Goal: Task Accomplishment & Management: Complete application form

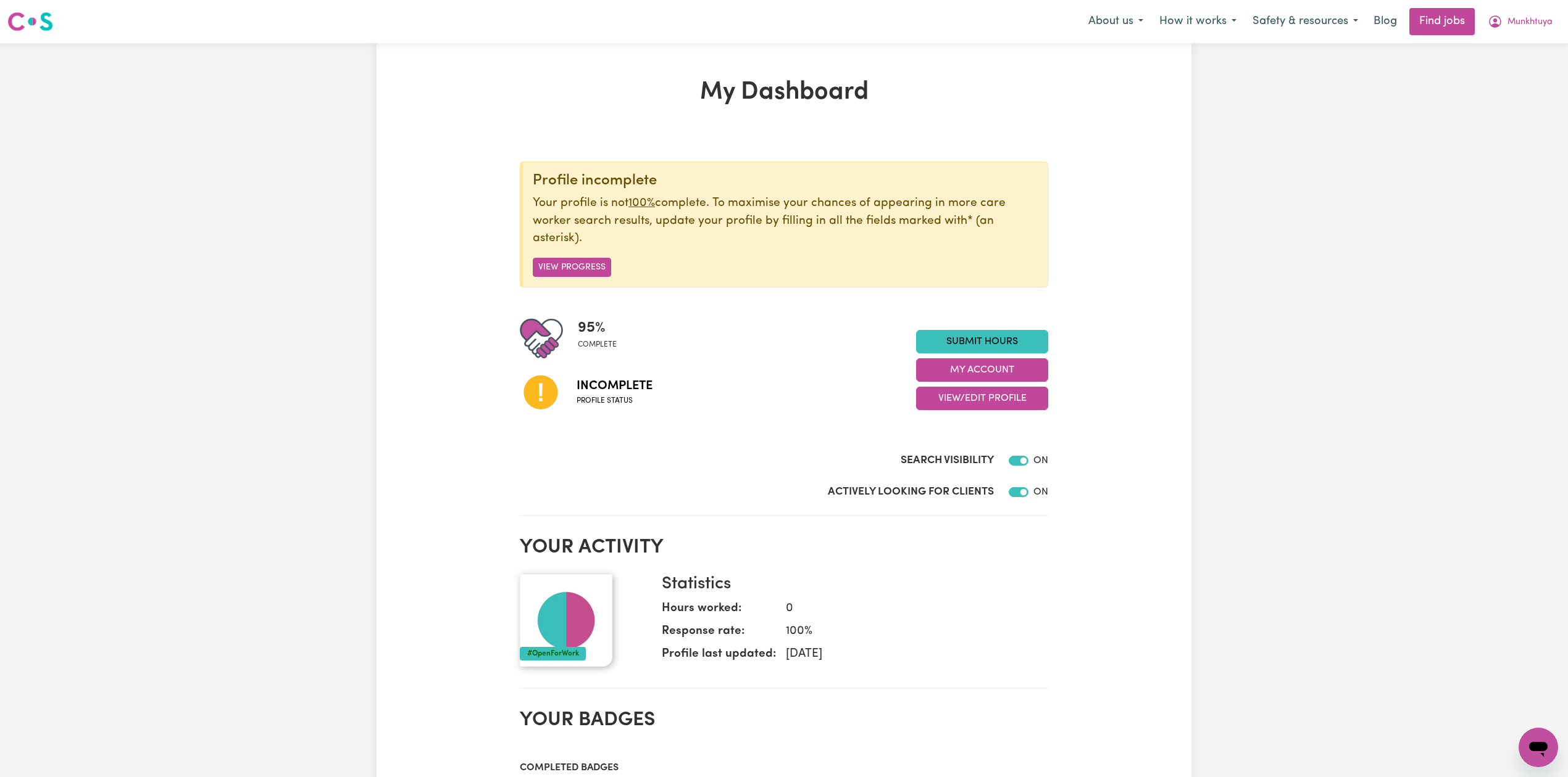
click at [836, 406] on div "Incomplete Profile status" at bounding box center [718, 392] width 396 height 63
click at [937, 408] on button "View/Edit Profile" at bounding box center [982, 398] width 132 height 23
click at [927, 455] on link "Edit Profile" at bounding box center [974, 455] width 116 height 24
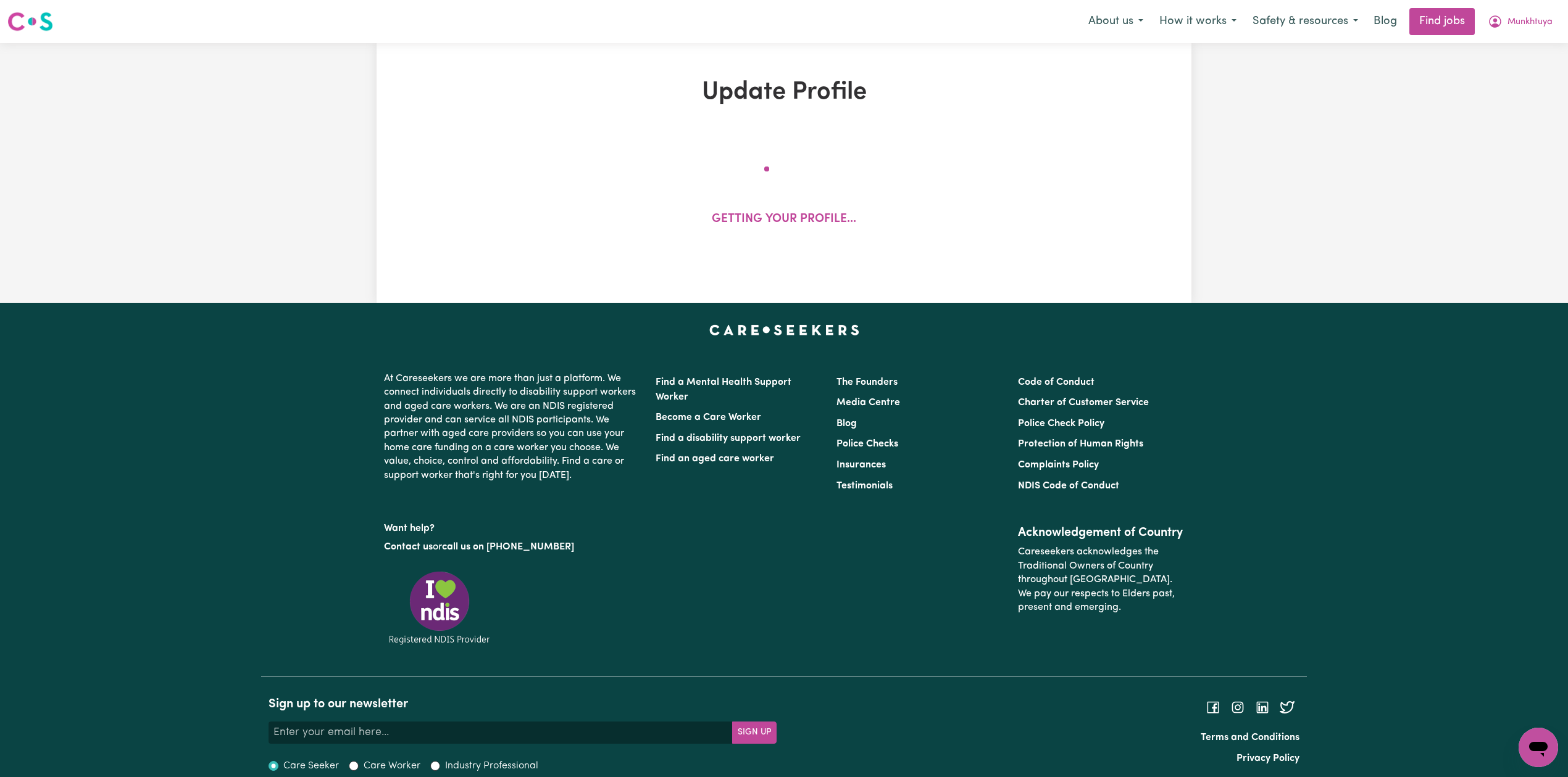
select select "[DEMOGRAPHIC_DATA]"
select select "[DEMOGRAPHIC_DATA] Work Visa"
select select "Studying a healthcare related degree or qualification"
select select "50"
select select "60"
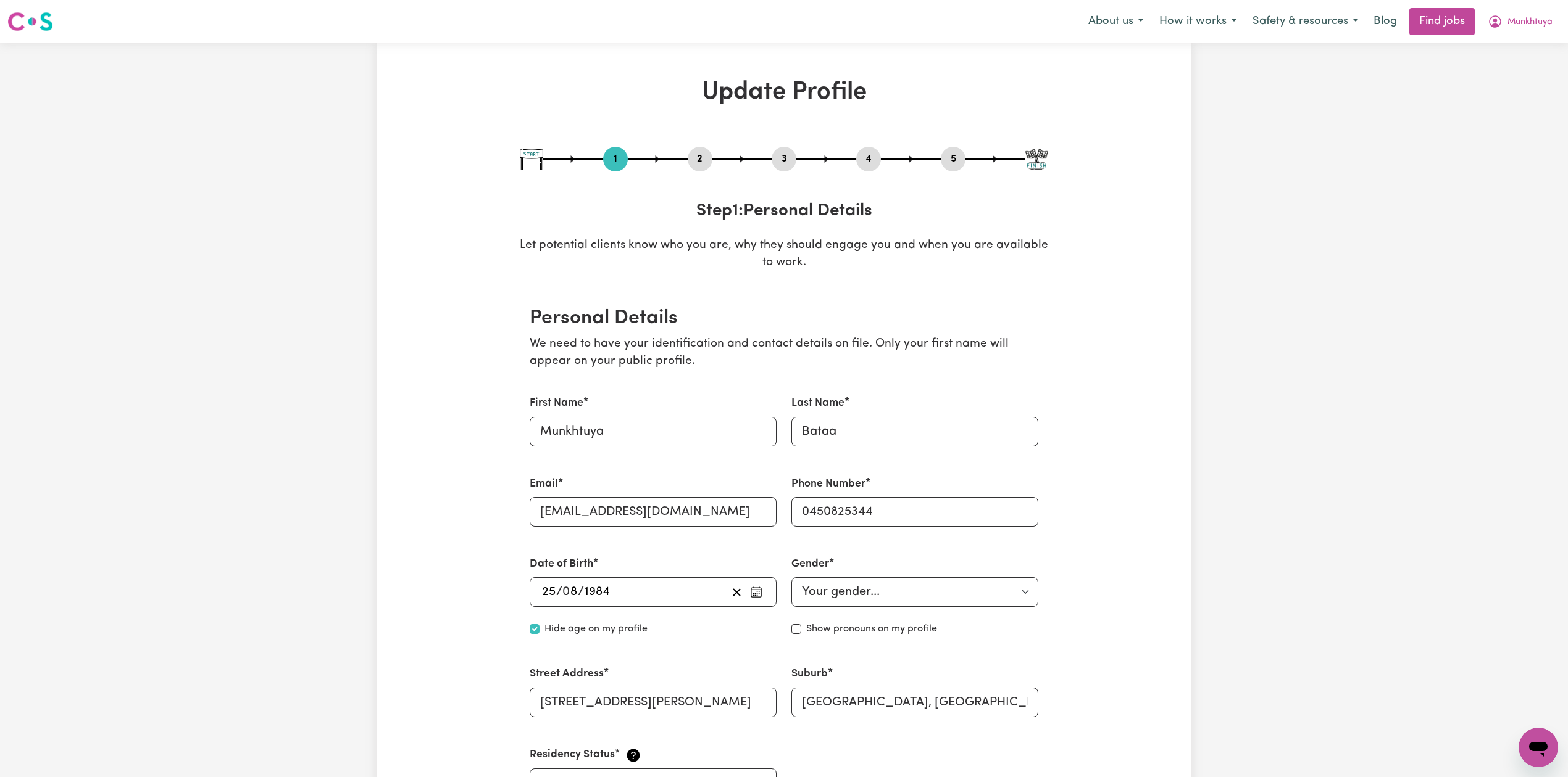
click at [698, 161] on button "2" at bounding box center [700, 159] width 24 height 16
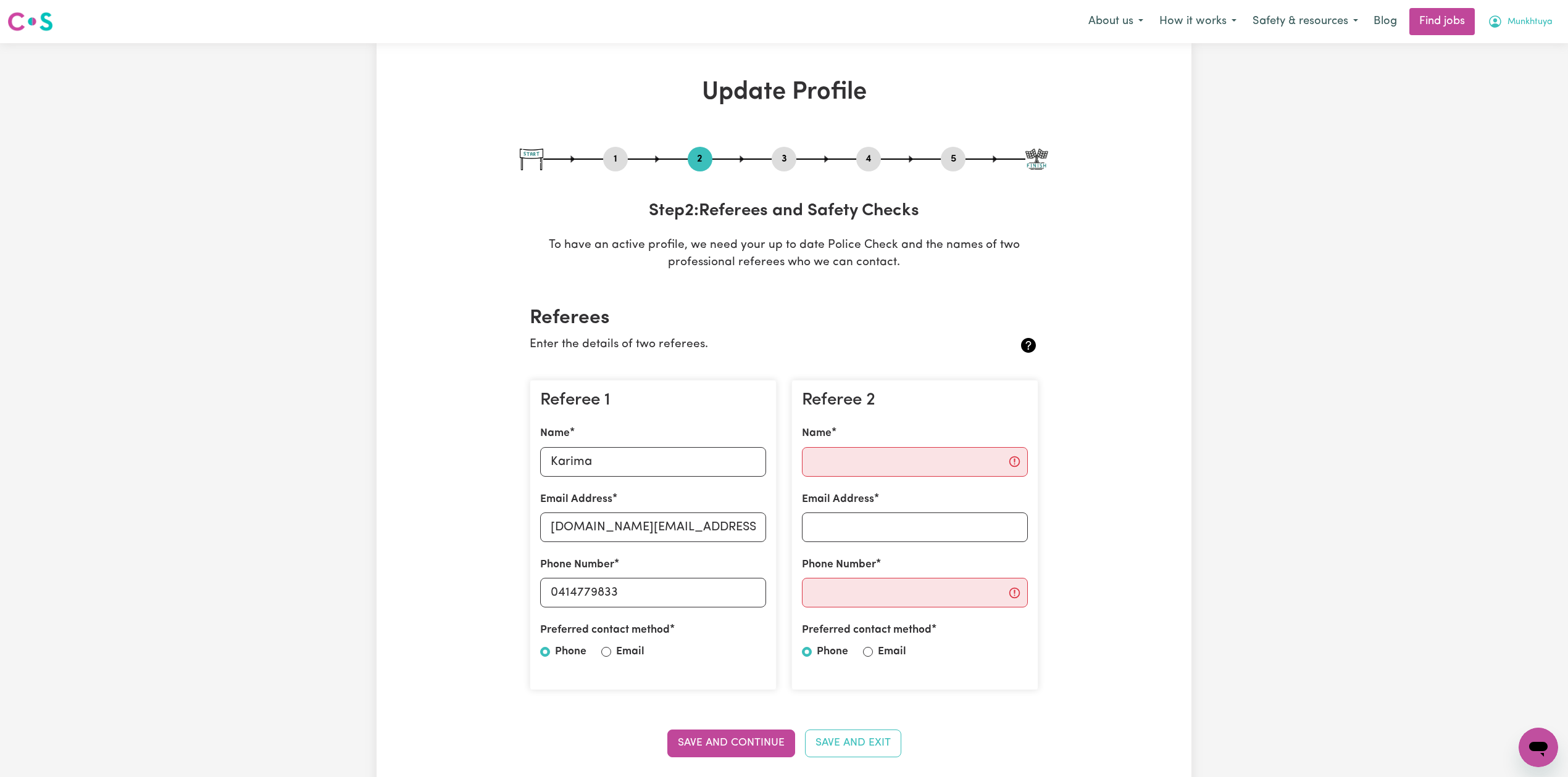
click at [1519, 20] on span "Munkhtuya" at bounding box center [1530, 23] width 45 height 14
click at [1500, 95] on link "Logout" at bounding box center [1512, 94] width 97 height 23
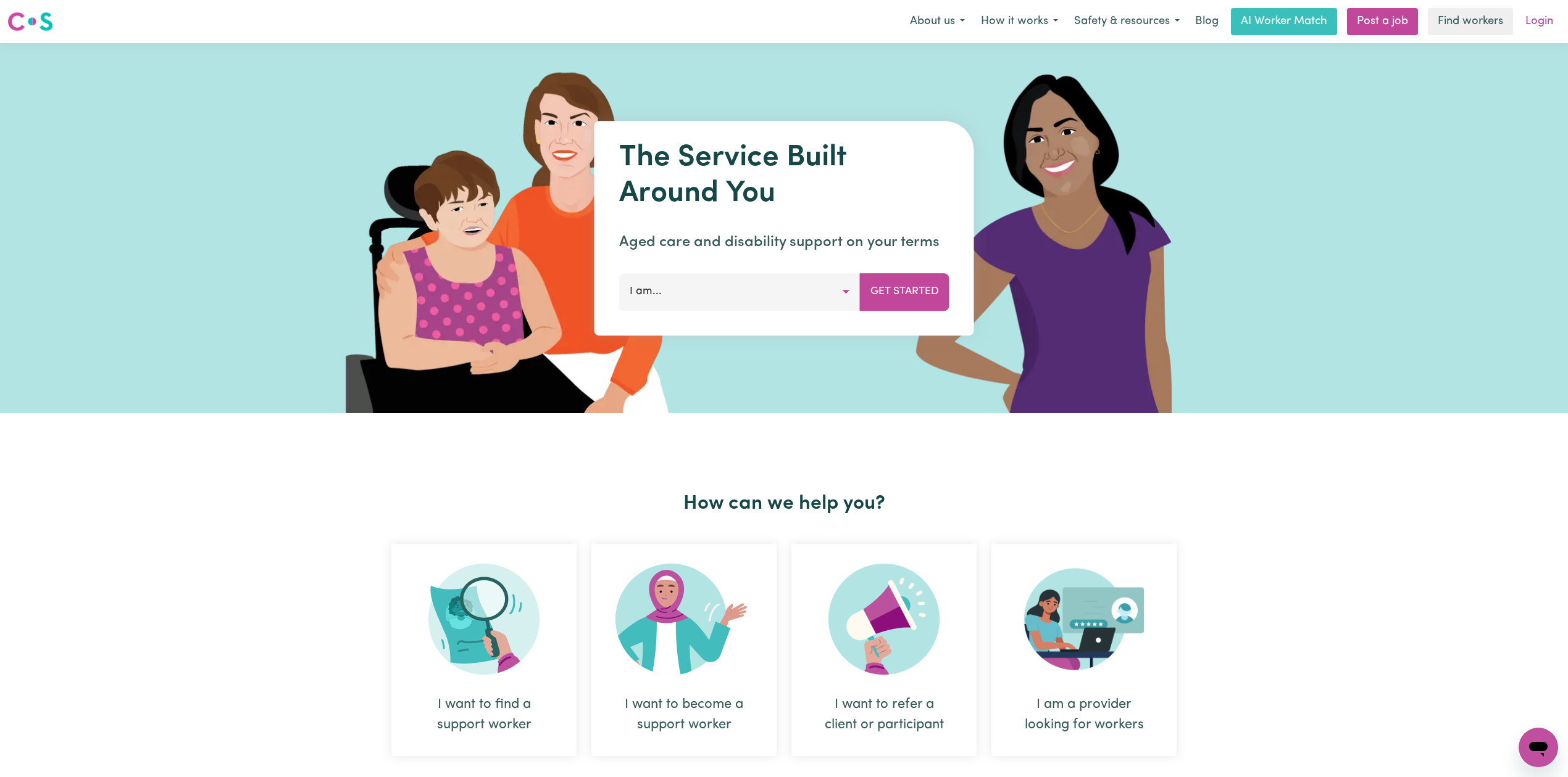
click at [1545, 23] on link "Login" at bounding box center [1539, 21] width 43 height 27
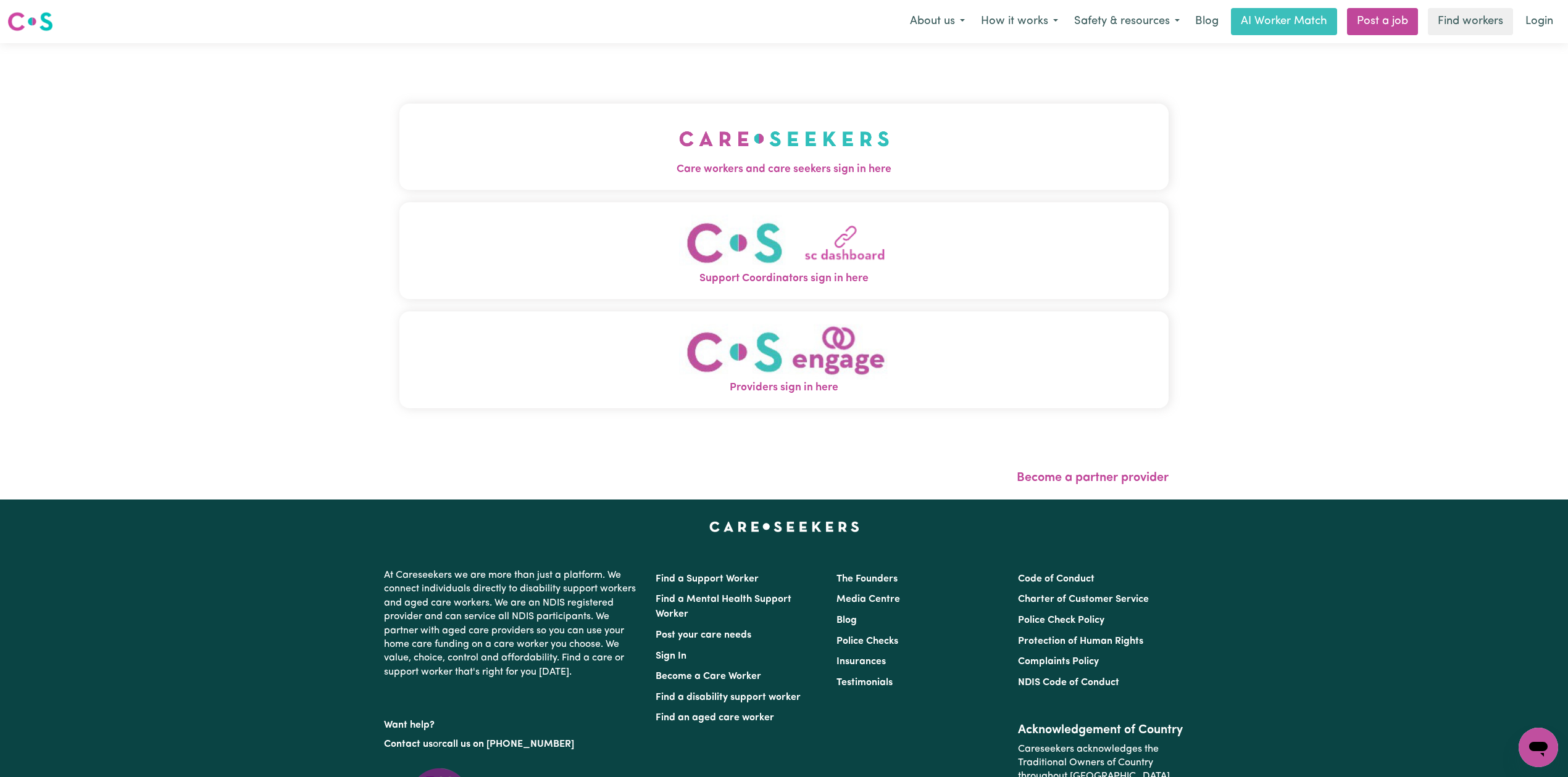
click at [547, 178] on button "Care workers and care seekers sign in here" at bounding box center [784, 146] width 769 height 86
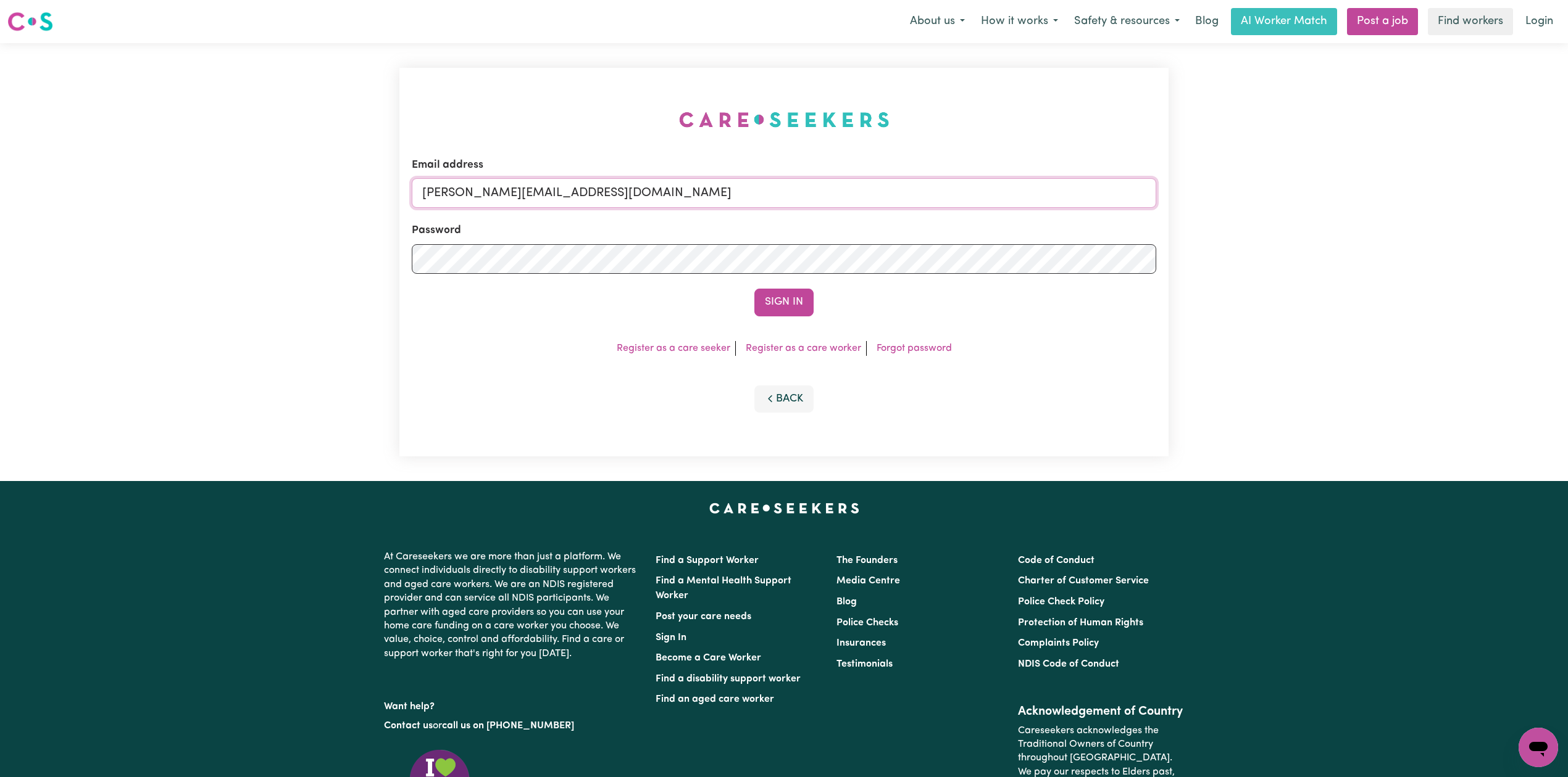
click at [586, 201] on input "[PERSON_NAME][EMAIL_ADDRESS][DOMAIN_NAME]" at bounding box center [784, 193] width 744 height 30
click at [482, 188] on input "Superuser~[EMAIL_ADDRESS][DOMAIN_NAME]" at bounding box center [784, 193] width 744 height 30
drag, startPoint x: 486, startPoint y: 188, endPoint x: 863, endPoint y: 196, distance: 377.1
click at [863, 196] on input "Superuser~[EMAIL_ADDRESS][DOMAIN_NAME]" at bounding box center [784, 193] width 744 height 30
type input "Superuser~[EMAIL_ADDRESS][DOMAIN_NAME]"
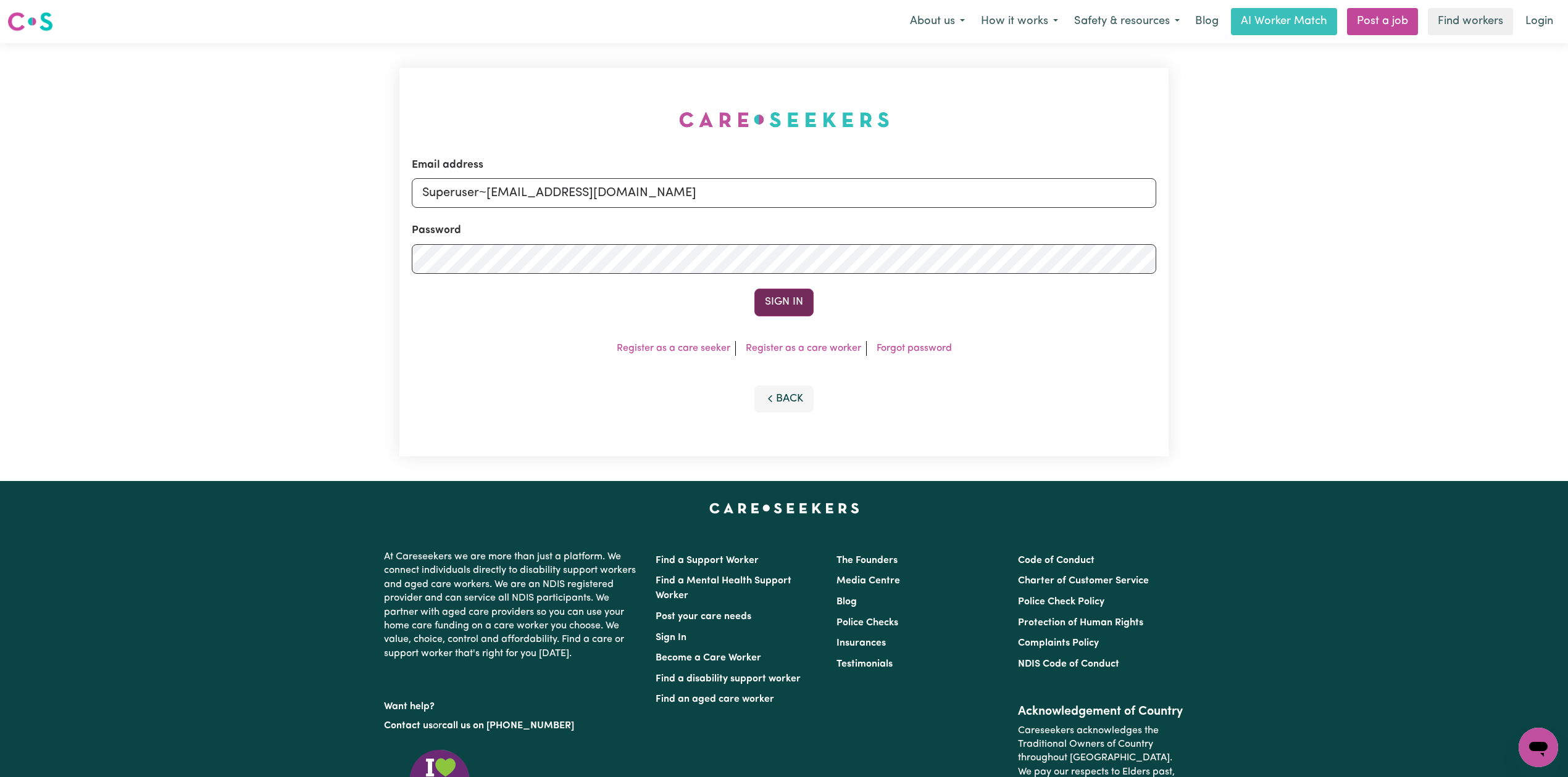
click at [789, 298] on button "Sign In" at bounding box center [784, 302] width 59 height 27
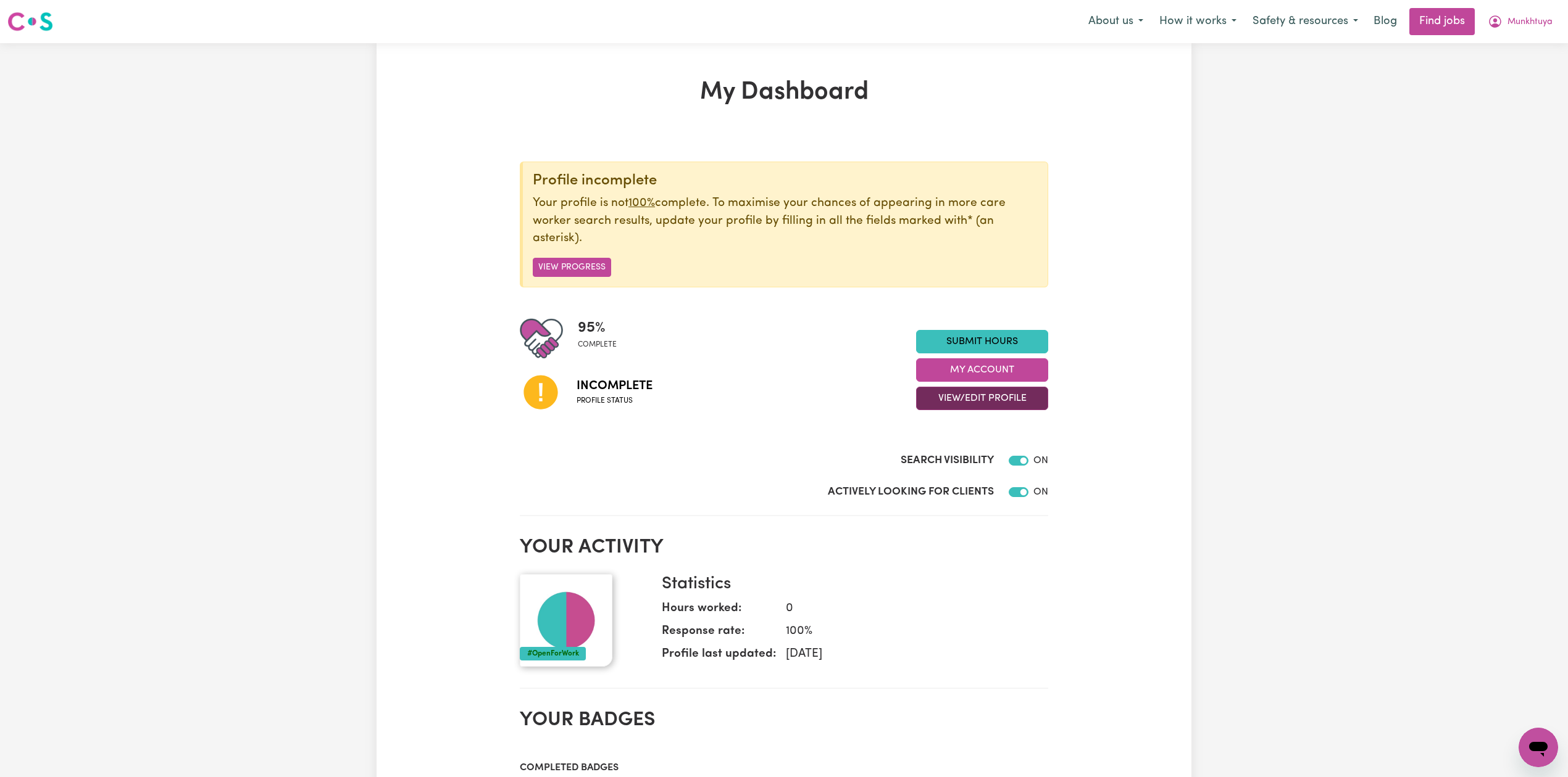
click at [934, 393] on button "View/Edit Profile" at bounding box center [982, 398] width 132 height 23
click at [940, 459] on link "Edit Profile" at bounding box center [974, 455] width 116 height 24
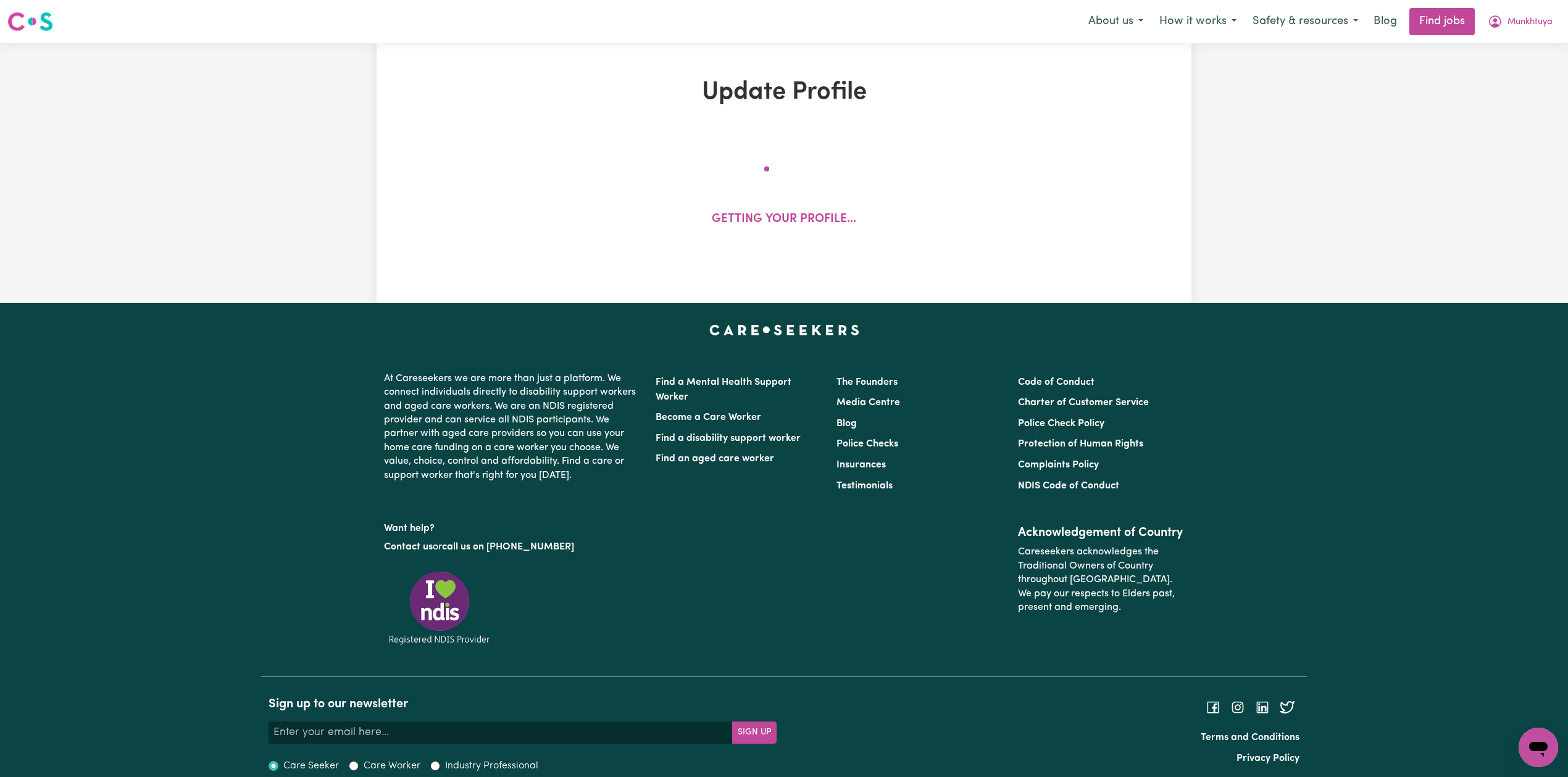
select select "[DEMOGRAPHIC_DATA]"
select select "[DEMOGRAPHIC_DATA] Work Visa"
select select "Studying a healthcare related degree or qualification"
select select "50"
select select "60"
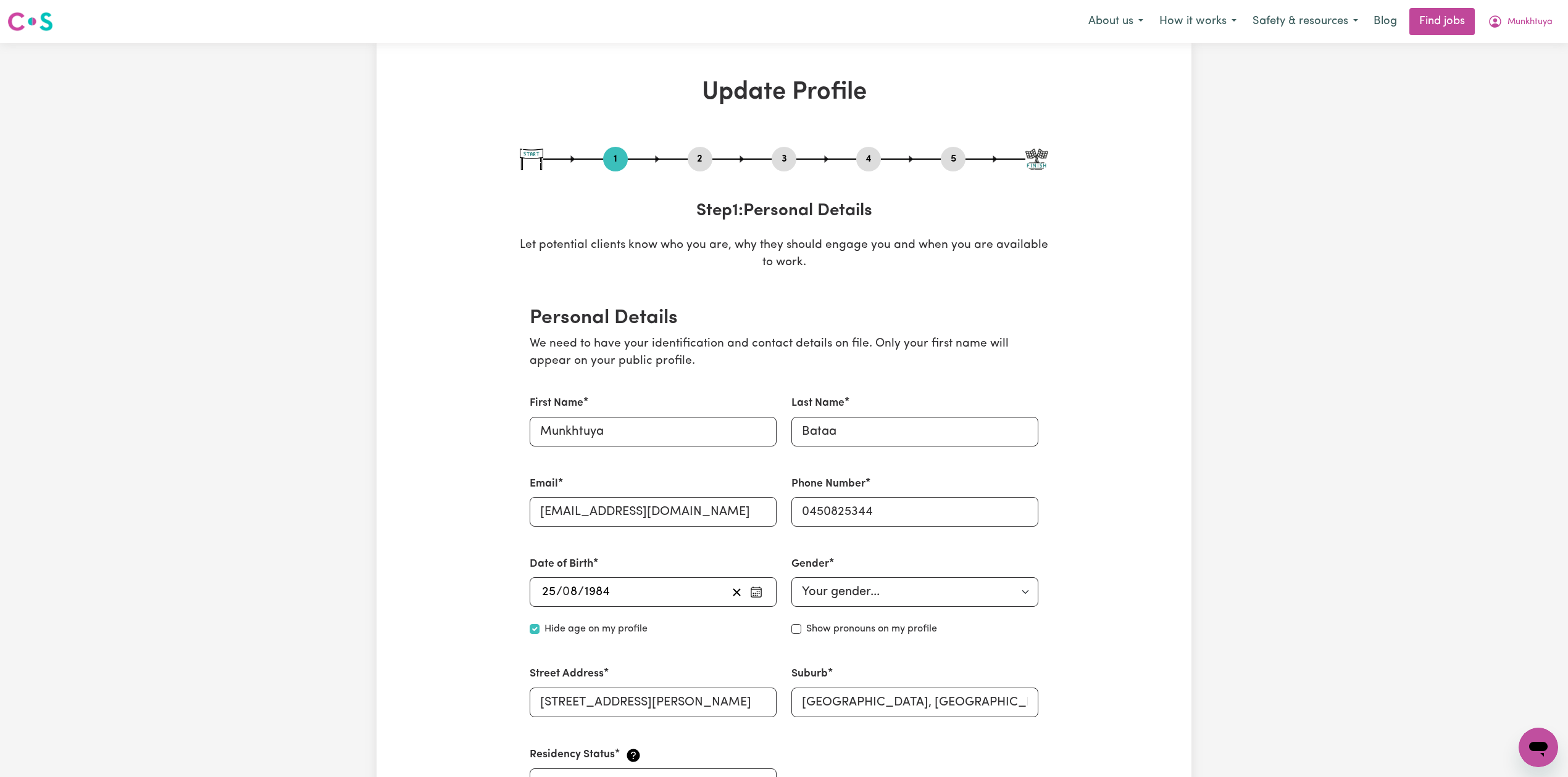
click at [867, 161] on button "4" at bounding box center [869, 159] width 24 height 16
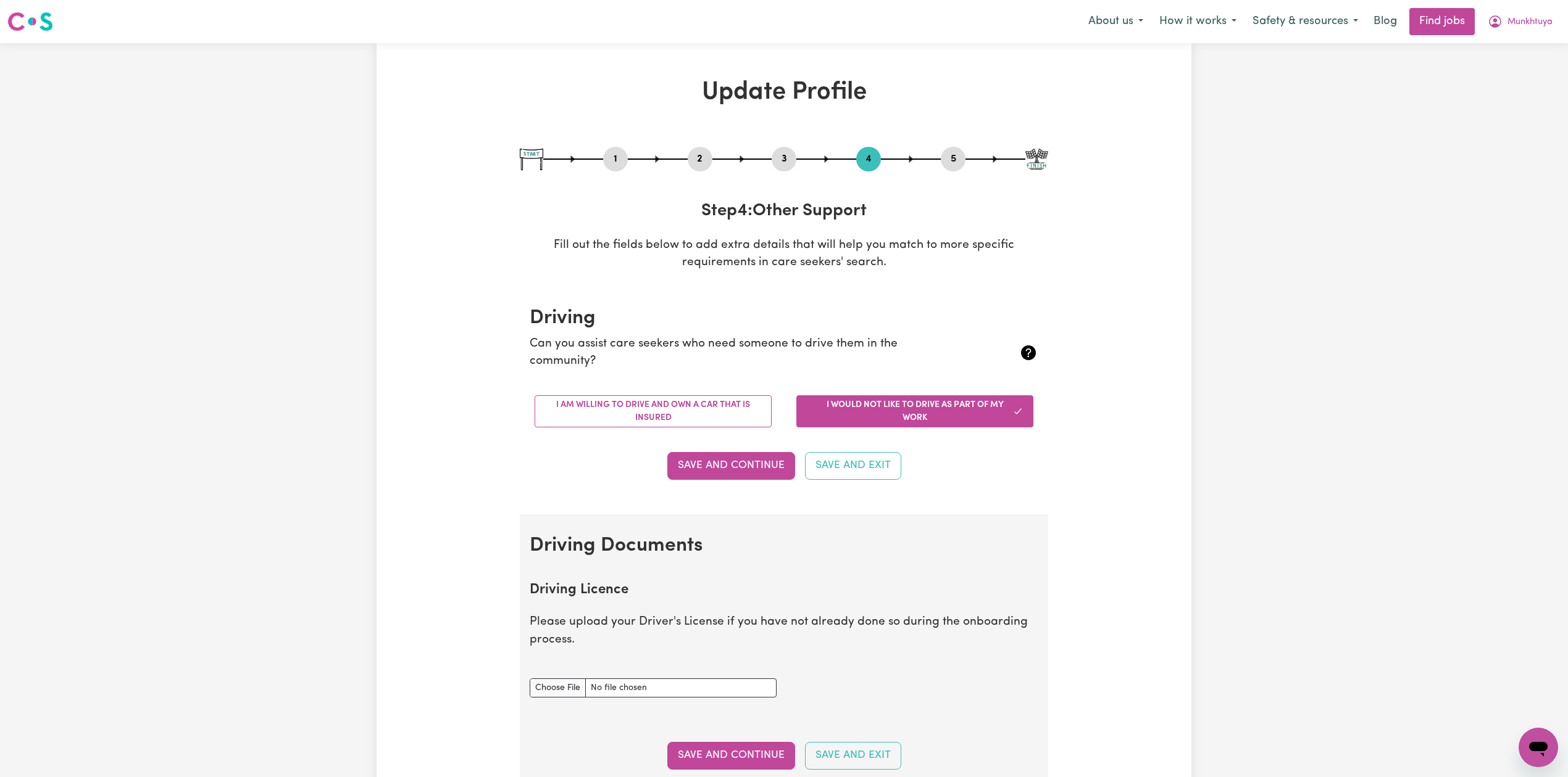
click at [956, 154] on button "5" at bounding box center [953, 159] width 24 height 16
select select "I am providing services privately on my own"
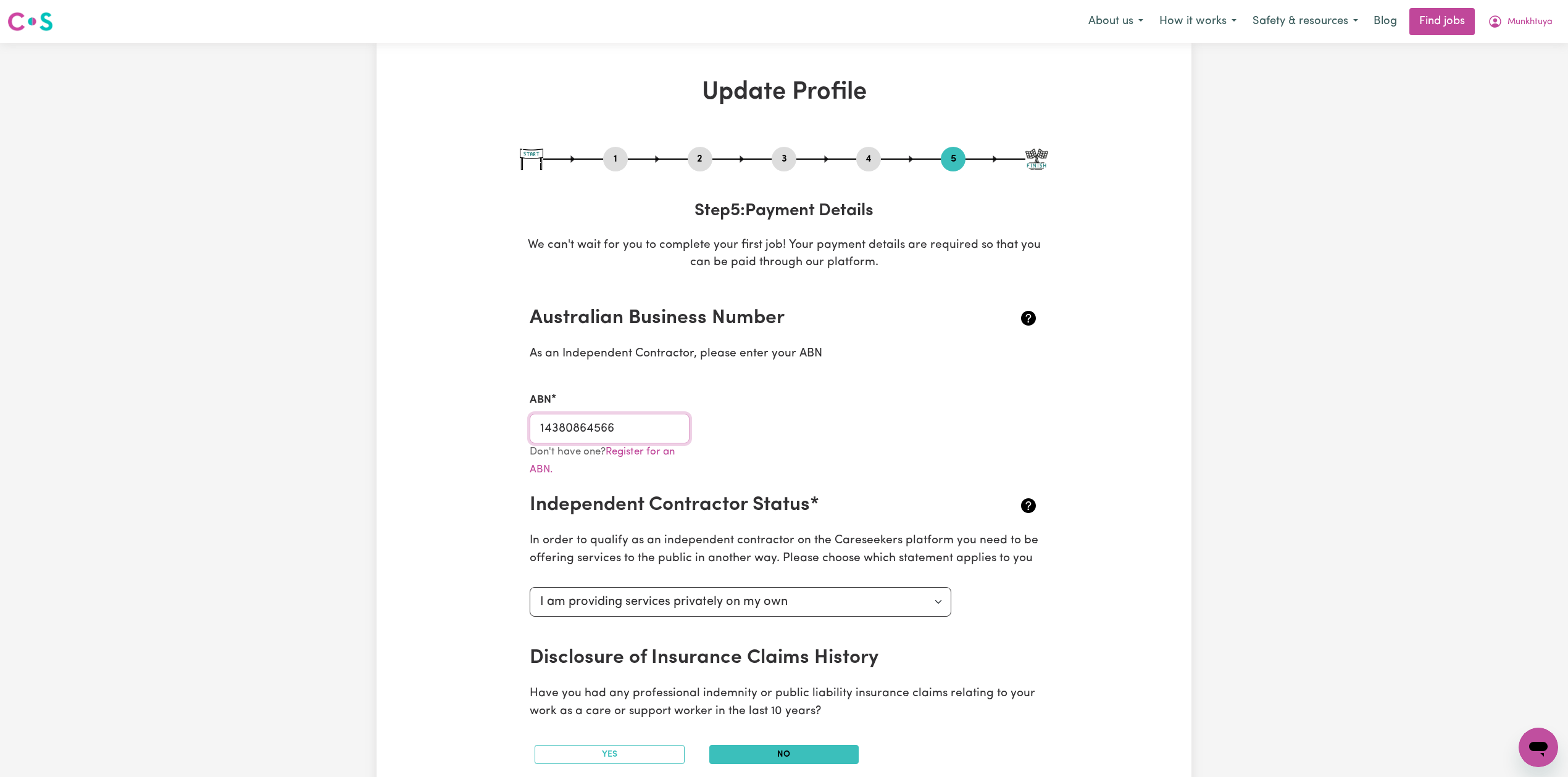
click at [595, 414] on input "14380864566" at bounding box center [610, 429] width 160 height 30
click at [701, 158] on button "2" at bounding box center [700, 159] width 24 height 16
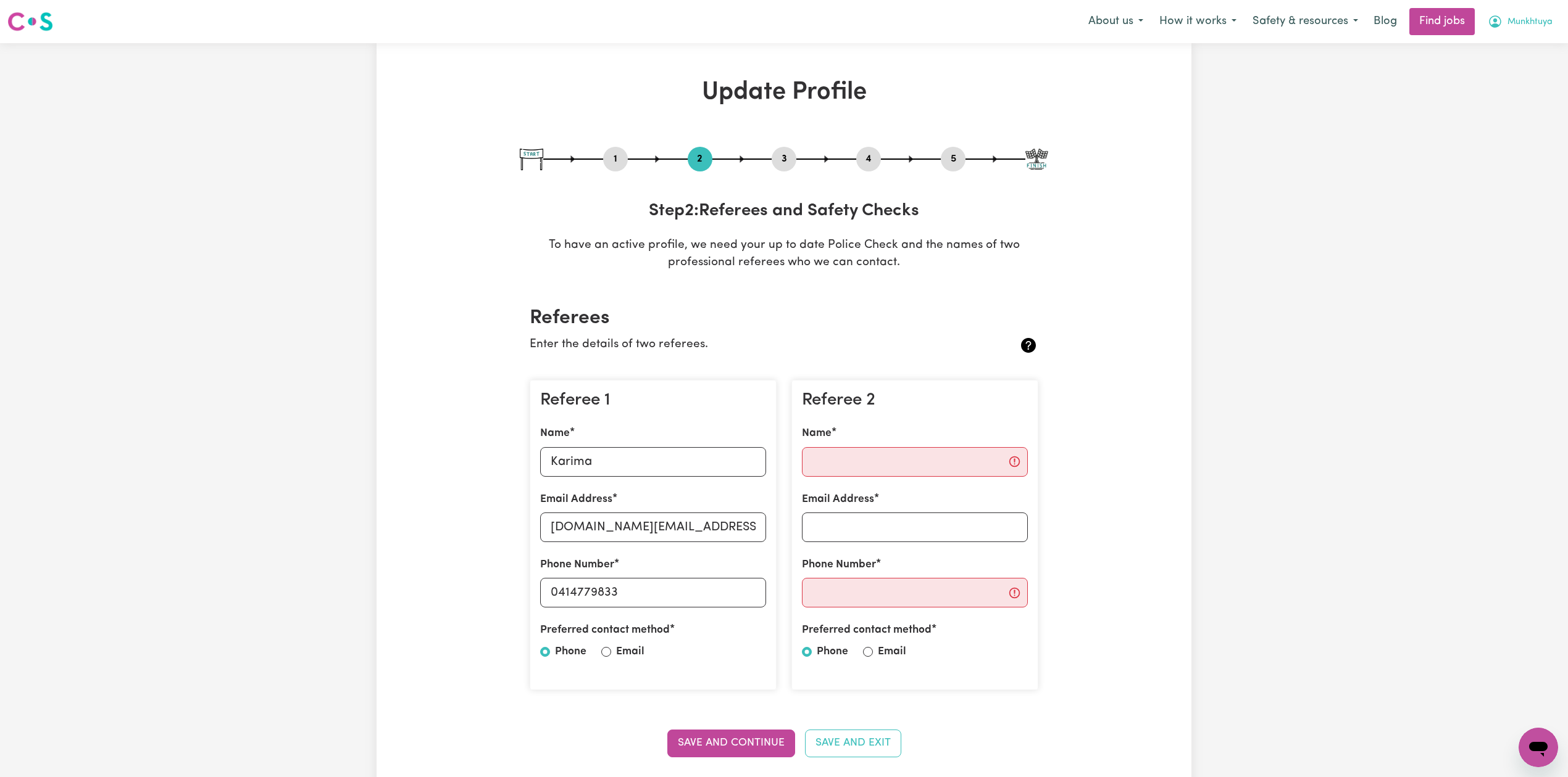
click at [1521, 18] on span "Munkhtuya" at bounding box center [1530, 23] width 45 height 14
click at [1495, 89] on link "Logout" at bounding box center [1512, 94] width 97 height 23
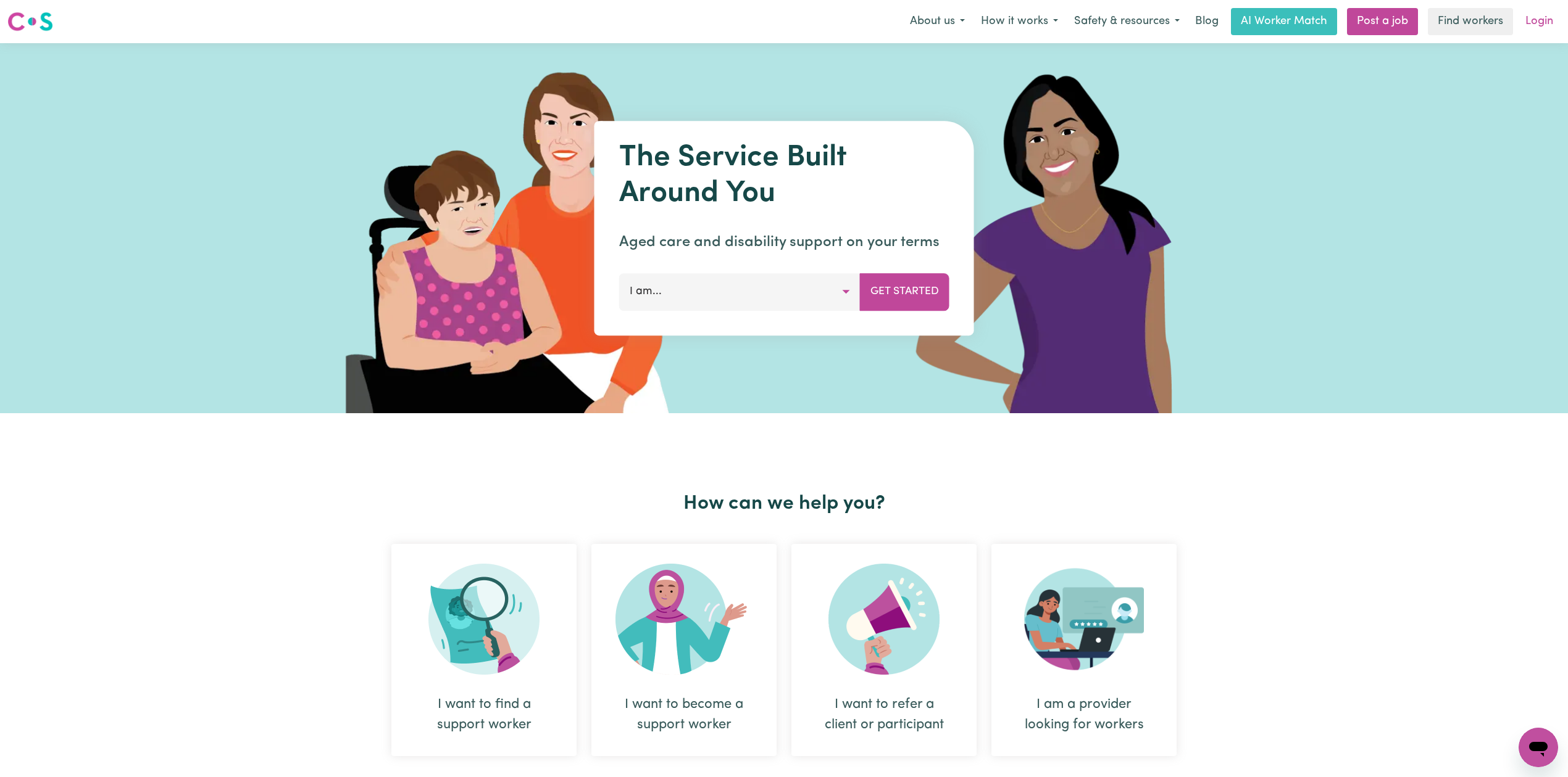
click at [1541, 28] on link "Login" at bounding box center [1539, 21] width 43 height 27
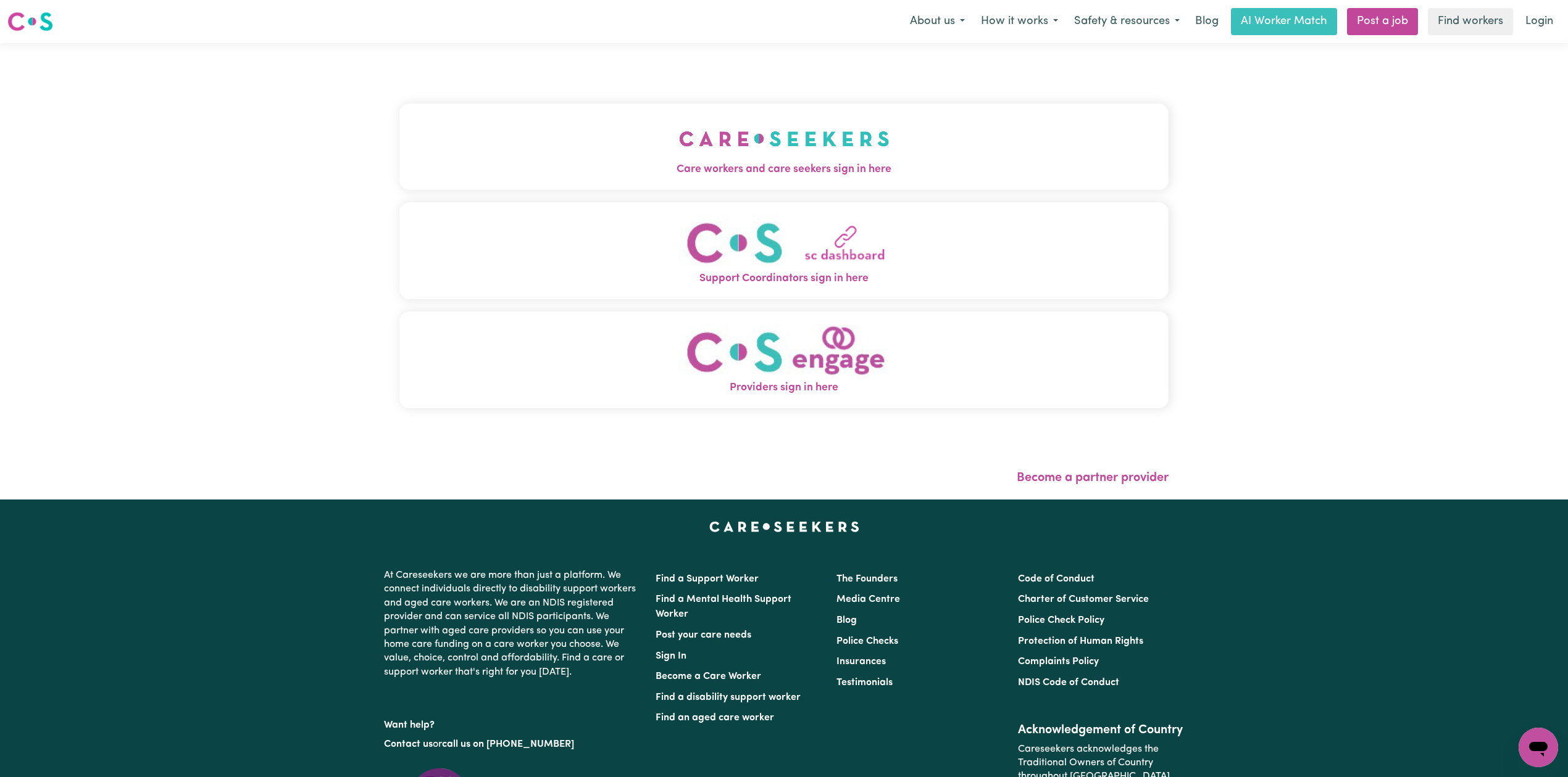
click at [572, 181] on button "Care workers and care seekers sign in here" at bounding box center [784, 146] width 769 height 86
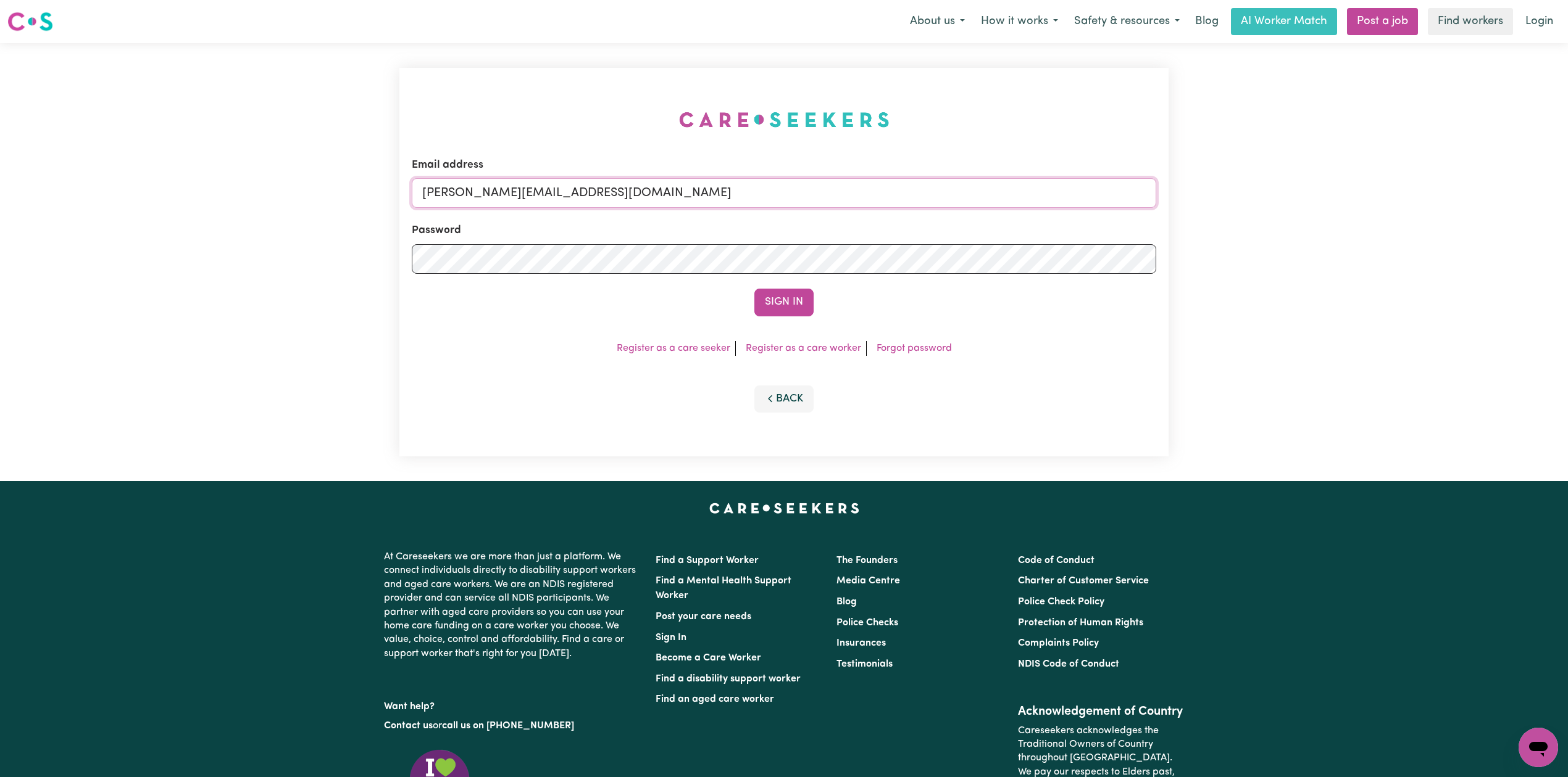
click at [513, 193] on input "[PERSON_NAME][EMAIL_ADDRESS][DOMAIN_NAME]" at bounding box center [784, 193] width 744 height 30
drag, startPoint x: 486, startPoint y: 183, endPoint x: 825, endPoint y: 233, distance: 342.7
click at [823, 221] on form "Email address Superuser~[EMAIL_ADDRESS][DOMAIN_NAME] Password Sign In" at bounding box center [784, 236] width 744 height 159
type input "Superuser~[EMAIL_ADDRESS][DOMAIN_NAME]"
click at [816, 295] on div "Sign In" at bounding box center [784, 302] width 744 height 27
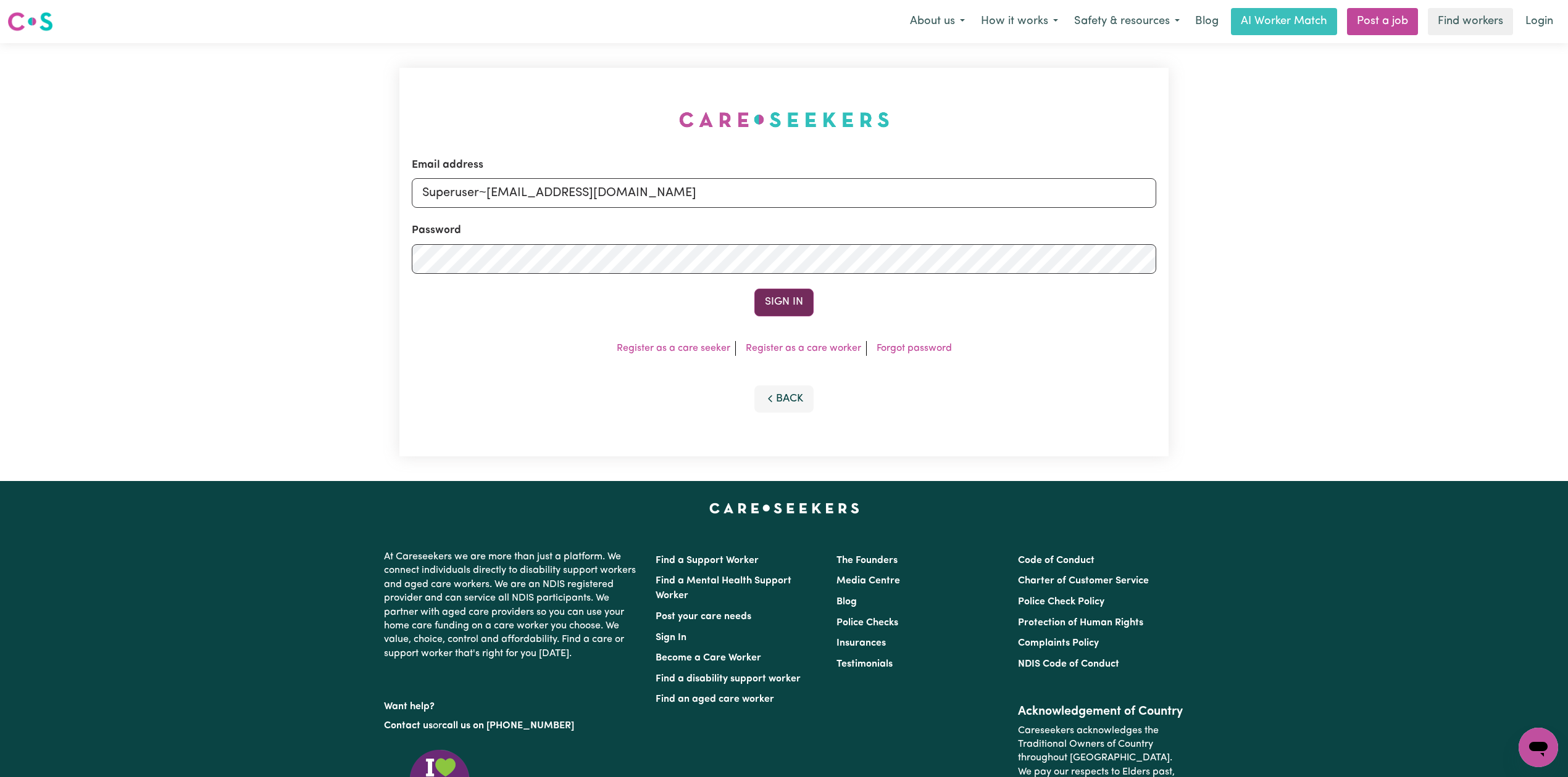
click at [800, 300] on button "Sign In" at bounding box center [784, 302] width 59 height 27
